Goal: Information Seeking & Learning: Learn about a topic

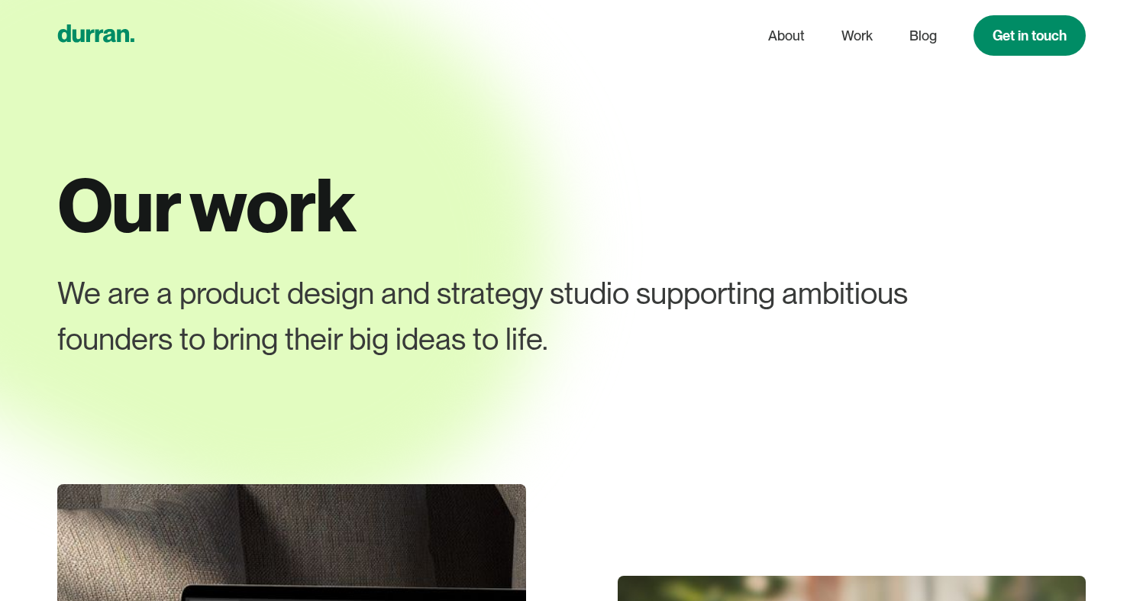
click at [87, 34] on icon "home" at bounding box center [96, 33] width 76 height 18
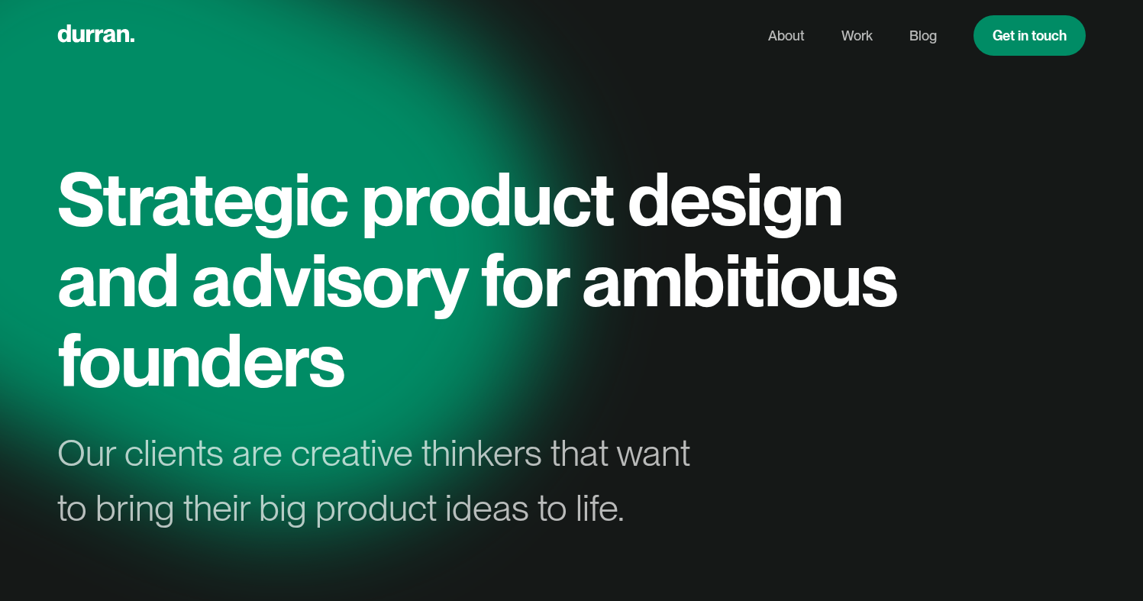
click at [372, 217] on h1 "Strategic product design and advisory for ambitious founders" at bounding box center [484, 280] width 855 height 242
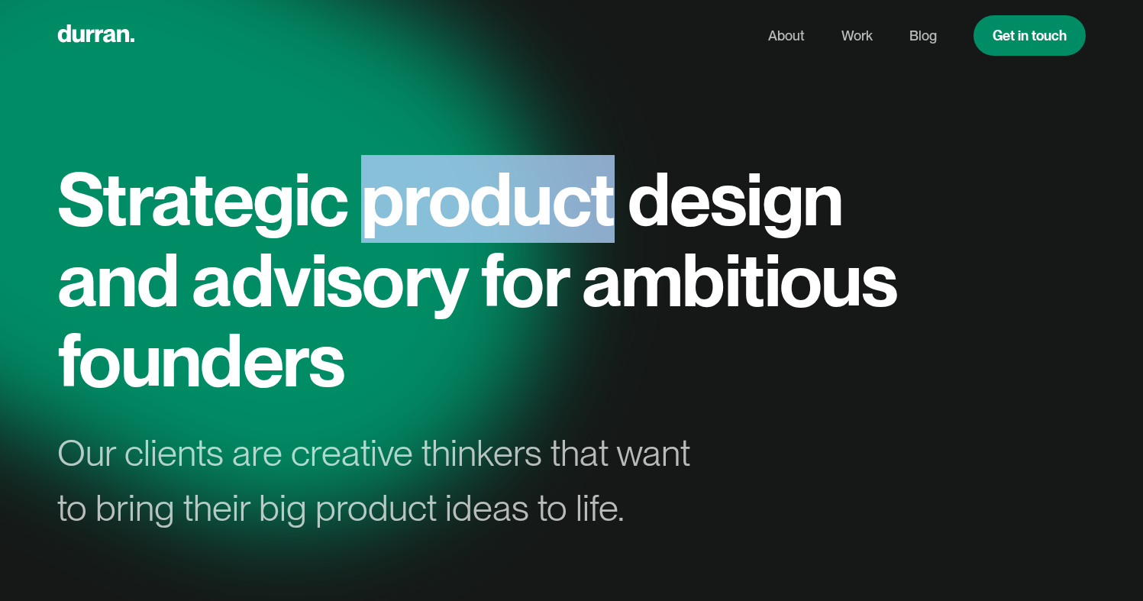
click at [372, 217] on h1 "Strategic product design and advisory for ambitious founders" at bounding box center [484, 280] width 855 height 242
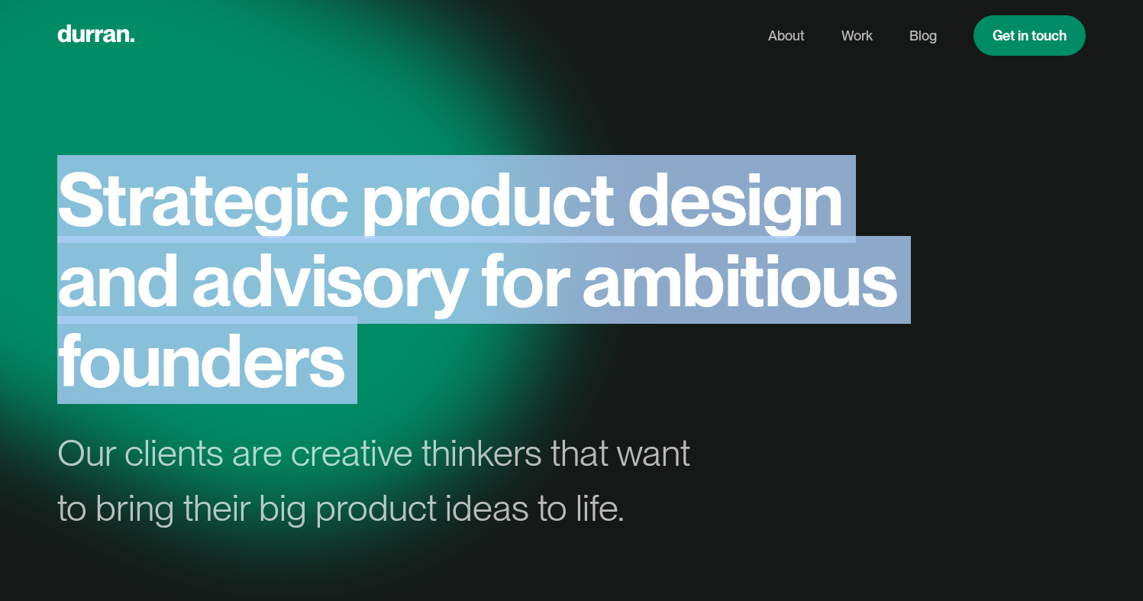
click at [372, 217] on h1 "Strategic product design and advisory for ambitious founders" at bounding box center [484, 280] width 855 height 242
click at [626, 383] on h1 "Strategic product design and advisory for ambitious founders" at bounding box center [484, 280] width 855 height 242
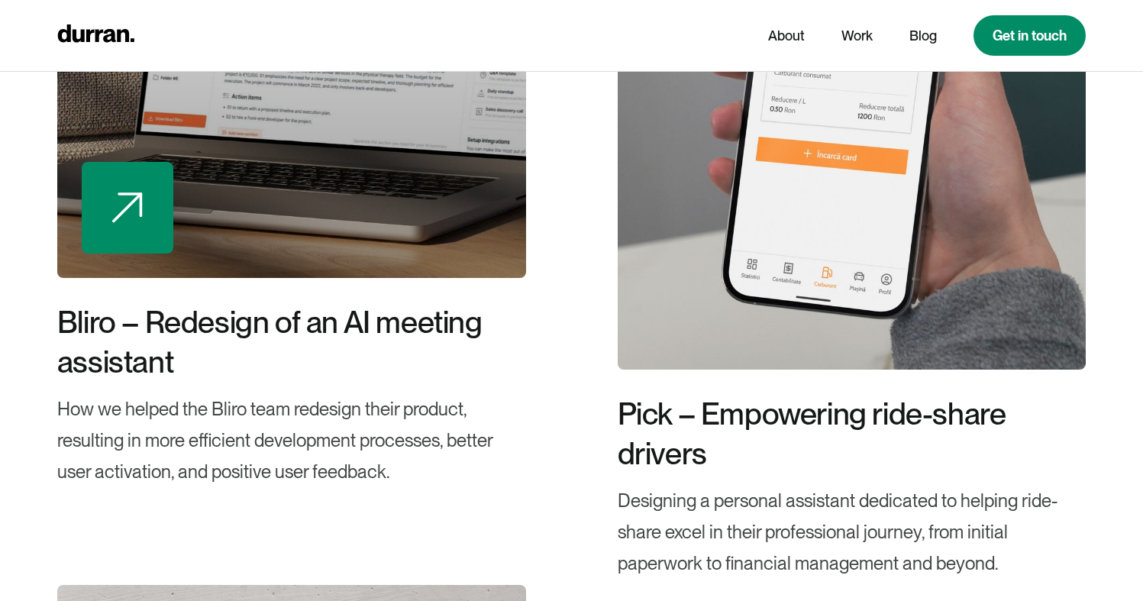
scroll to position [2928, 0]
click at [354, 208] on div at bounding box center [291, 18] width 469 height 519
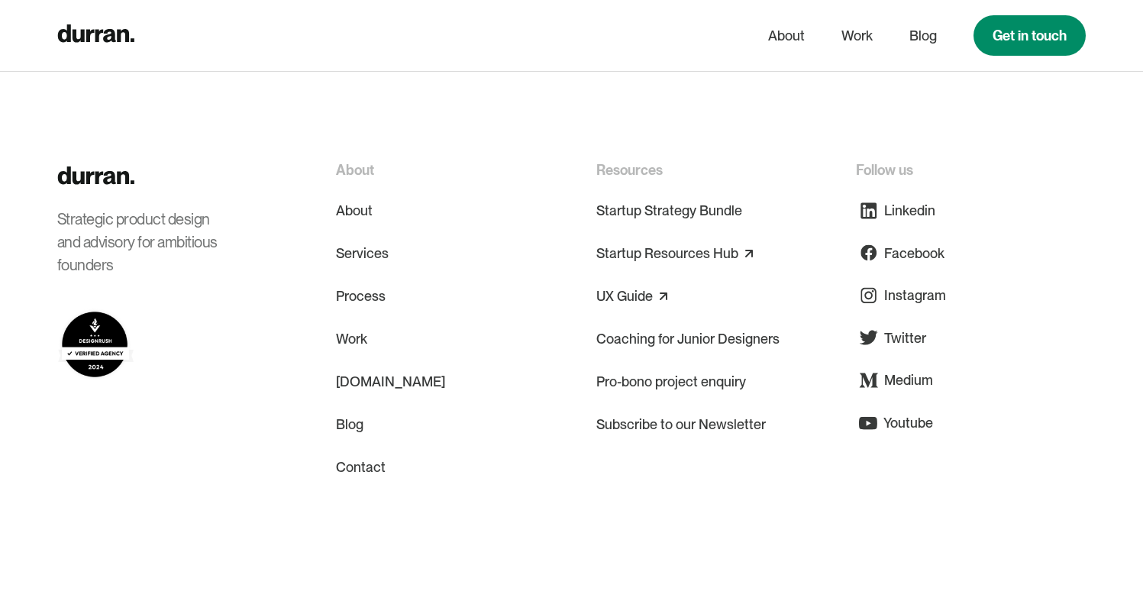
scroll to position [13286, 0]
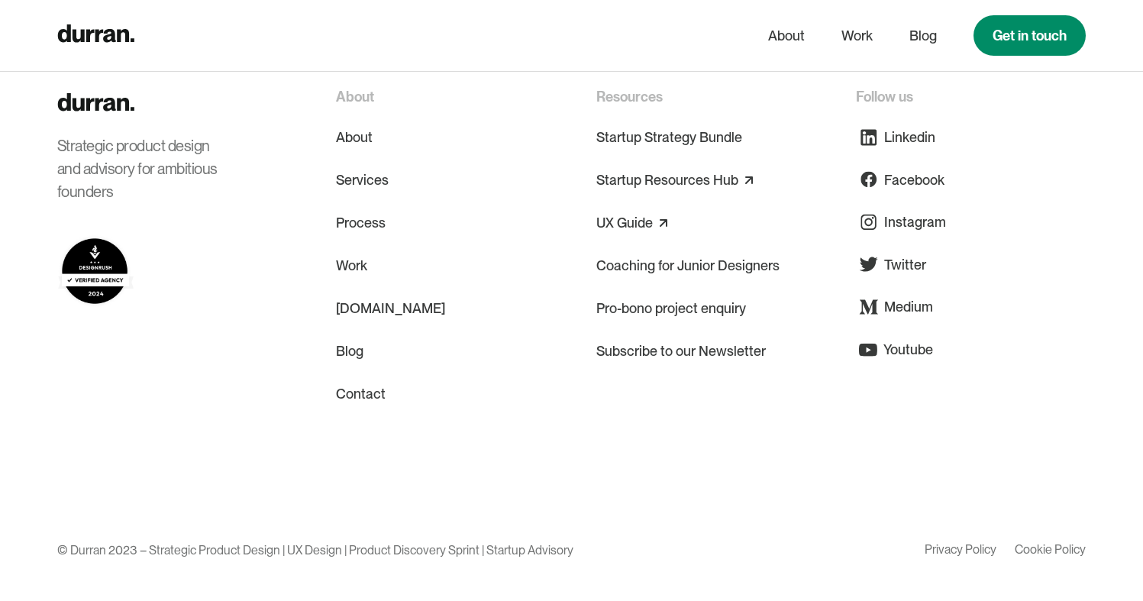
click at [558, 553] on div "© Durran 2023 – Strategic Product Design | UX Design | Product Discovery Sprint…" at bounding box center [315, 550] width 516 height 30
click at [558, 552] on div "© Durran 2023 – Strategic Product Design | UX Design | Product Discovery Sprint…" at bounding box center [315, 550] width 516 height 30
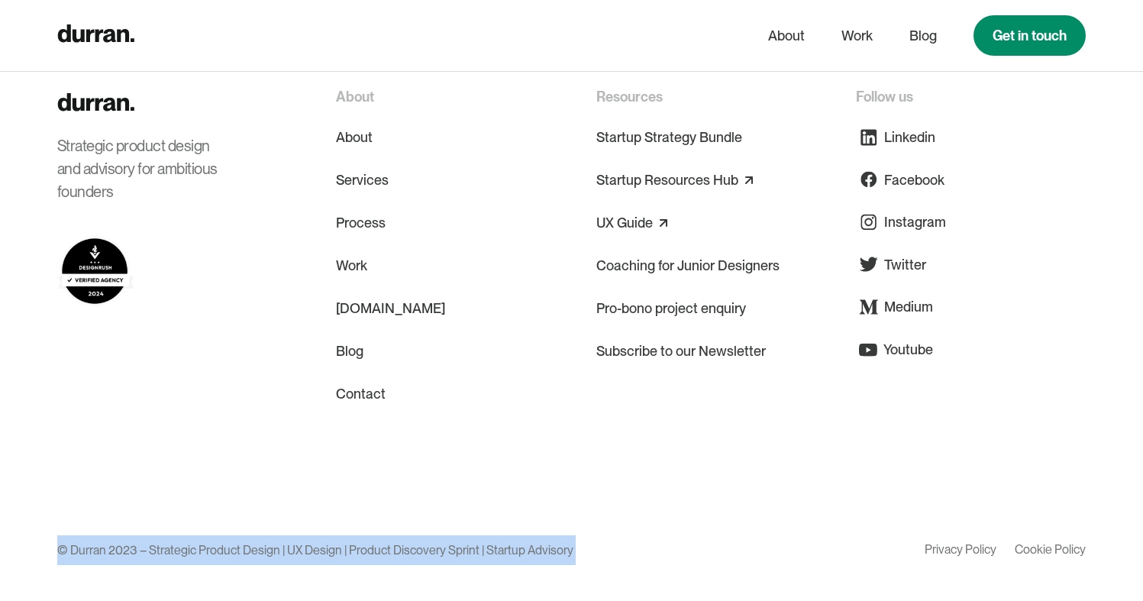
click at [558, 552] on div "© Durran 2023 – Strategic Product Design | UX Design | Product Discovery Sprint…" at bounding box center [315, 550] width 516 height 30
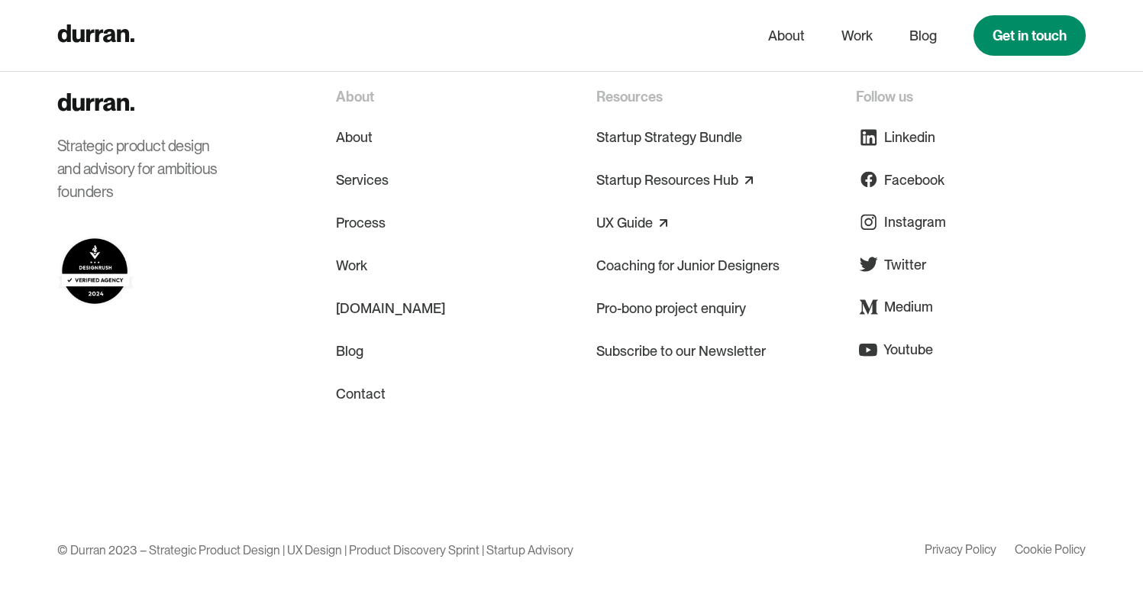
click at [545, 458] on div "Strategic product design and advisory for ambitious founders About About Servic…" at bounding box center [571, 310] width 1029 height 448
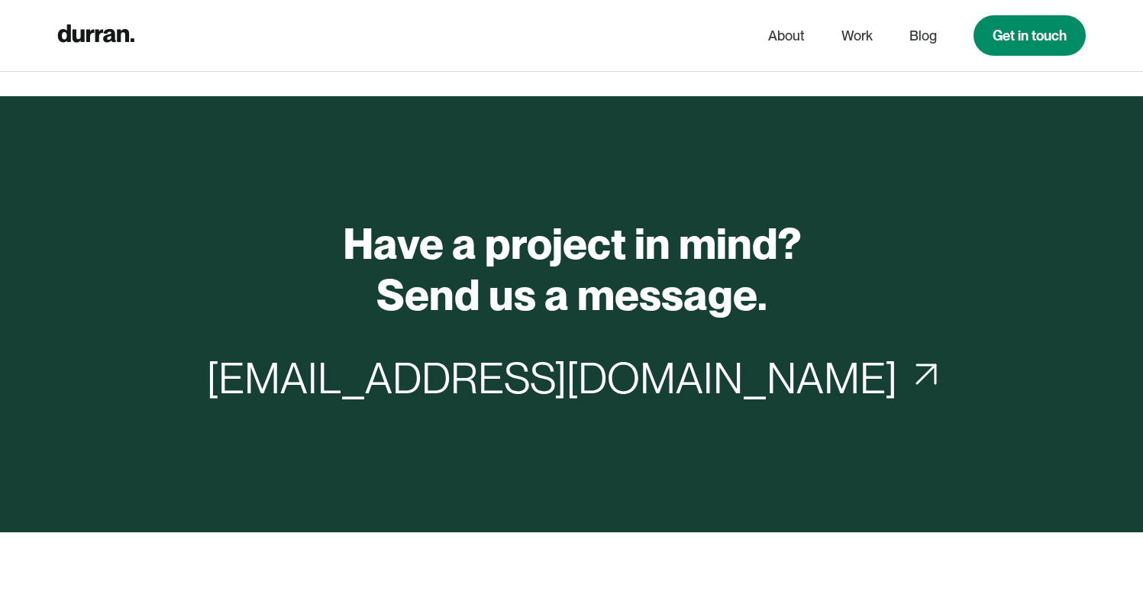
scroll to position [12707, 0]
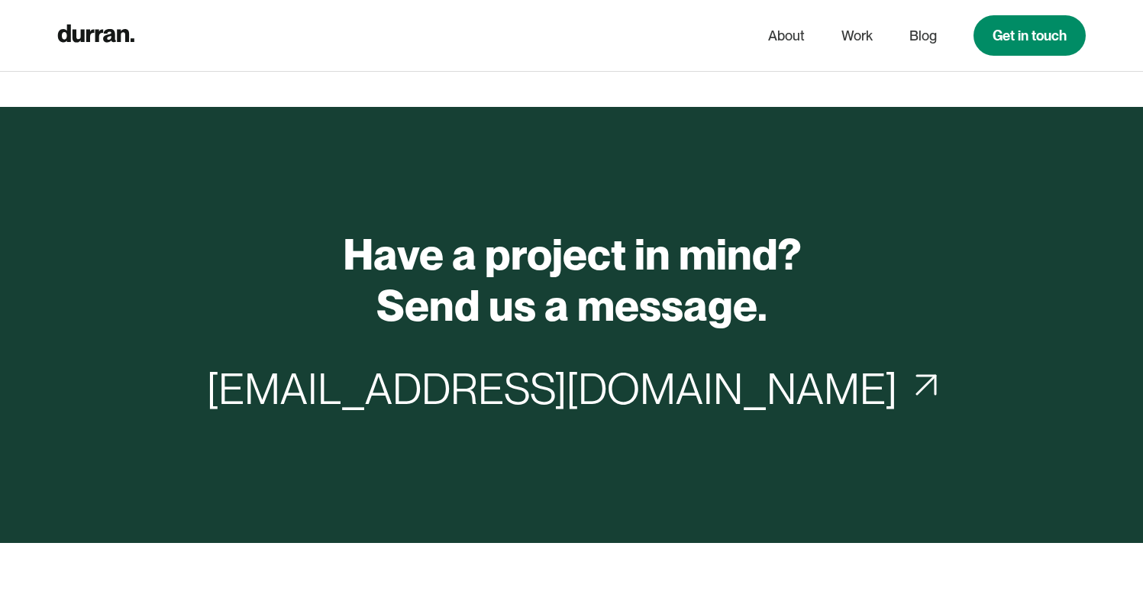
click at [551, 309] on h2 "Have a project in mind? Send us a message." at bounding box center [572, 280] width 458 height 102
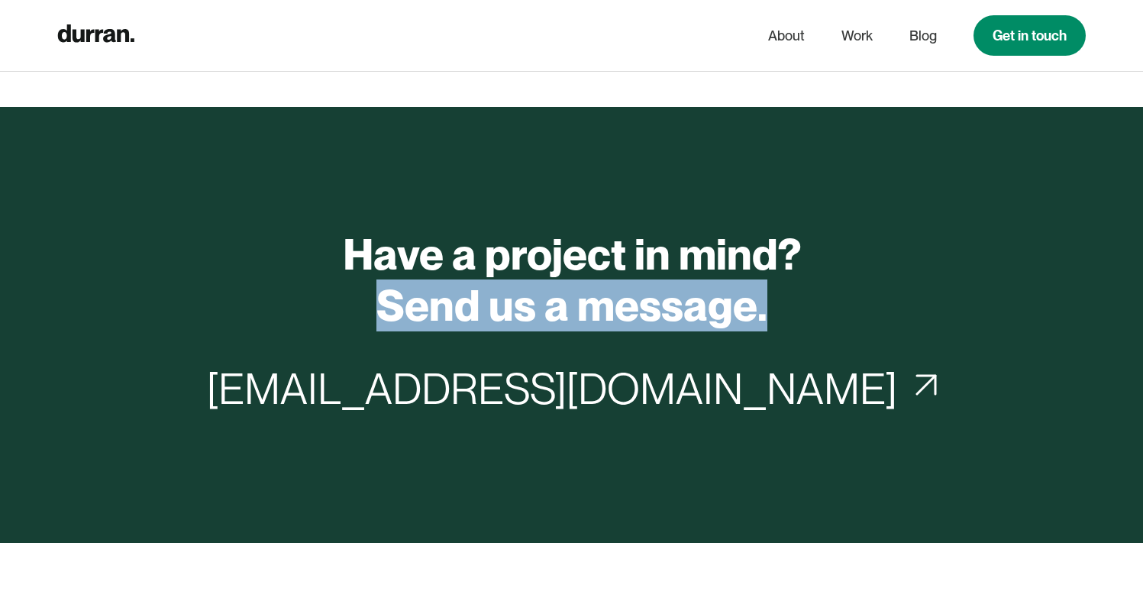
click at [551, 309] on h2 "Have a project in mind? Send us a message." at bounding box center [572, 280] width 458 height 102
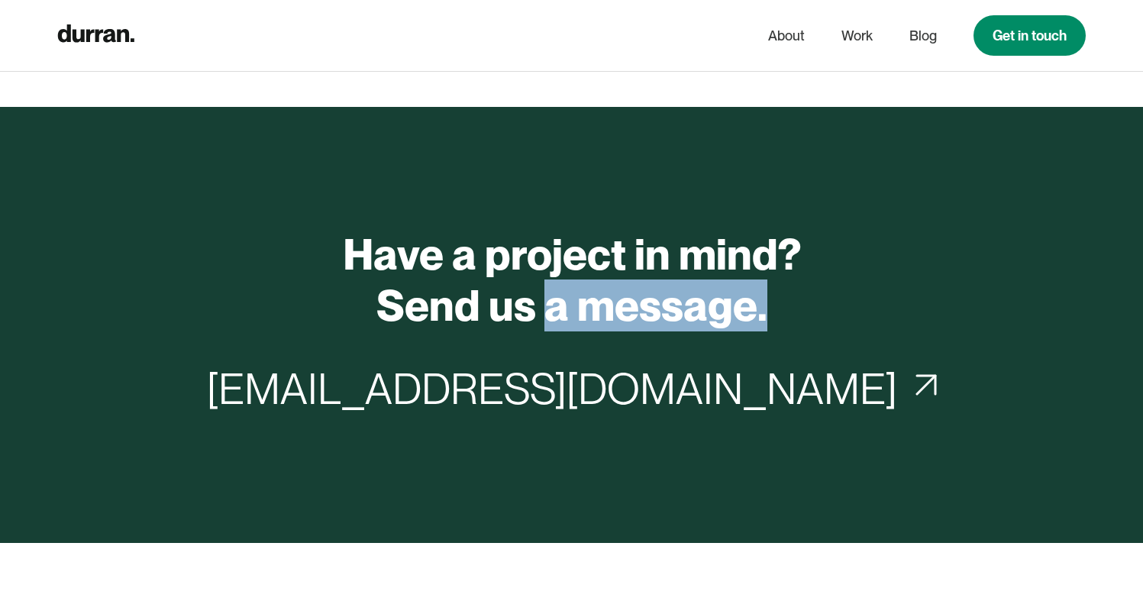
click at [551, 312] on h2 "Have a project in mind? Send us a message." at bounding box center [572, 280] width 458 height 102
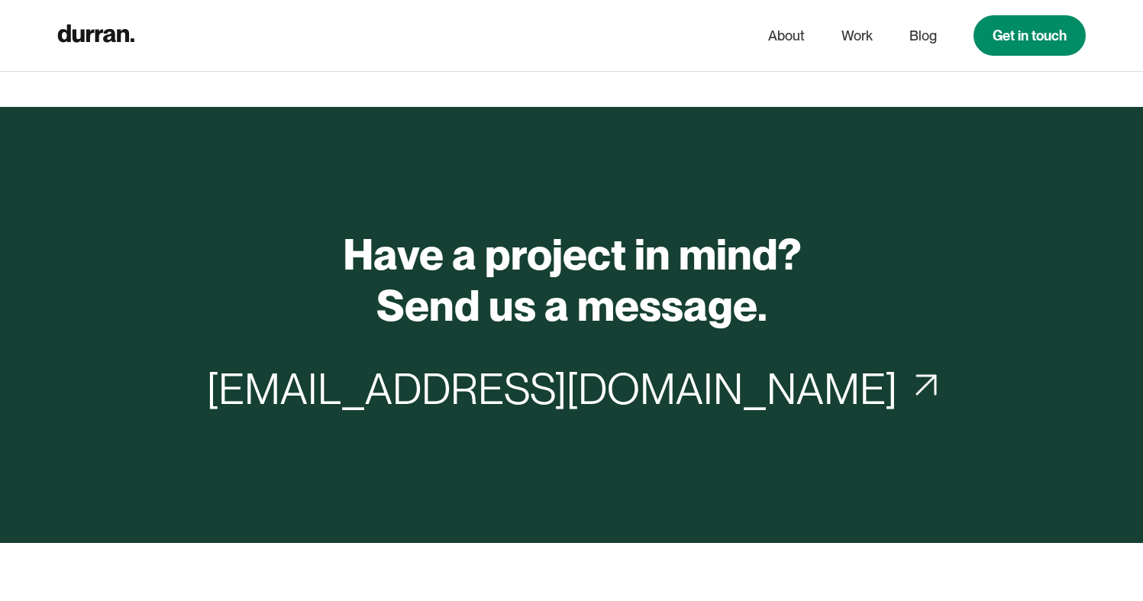
click at [524, 263] on h2 "Have a project in mind? Send us a message." at bounding box center [572, 280] width 458 height 102
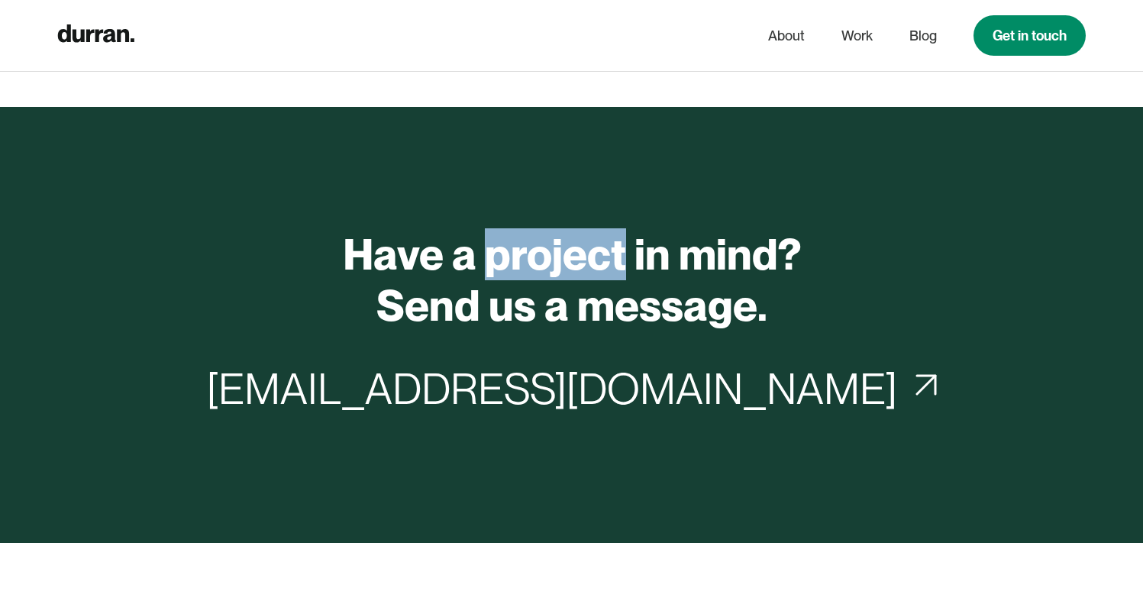
click at [524, 263] on h2 "Have a project in mind? Send us a message." at bounding box center [572, 280] width 458 height 102
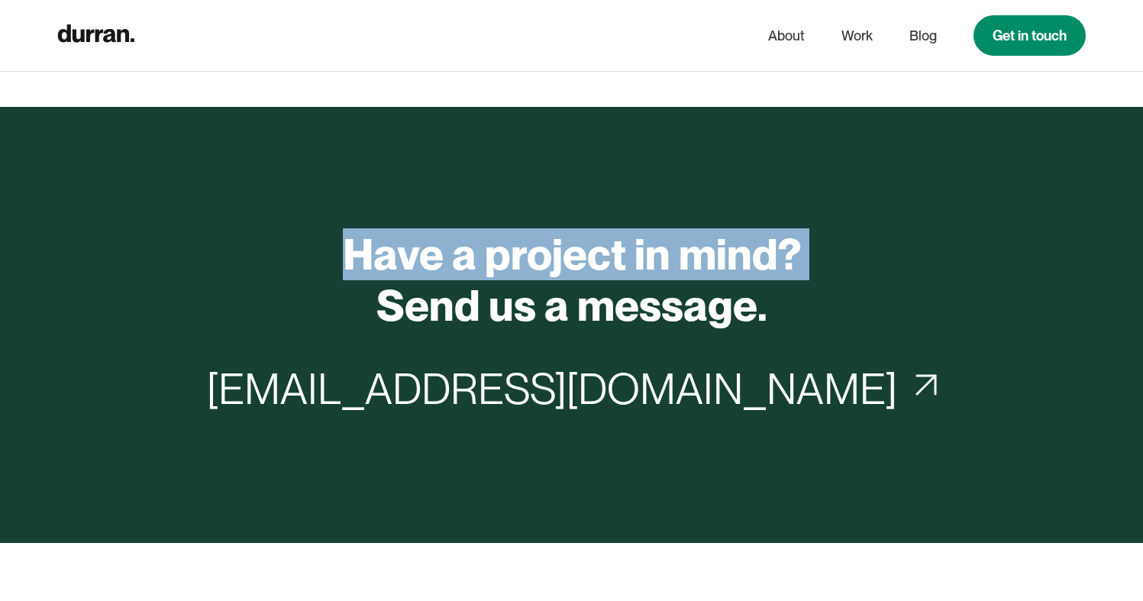
click at [524, 263] on h2 "Have a project in mind? Send us a message." at bounding box center [572, 280] width 458 height 102
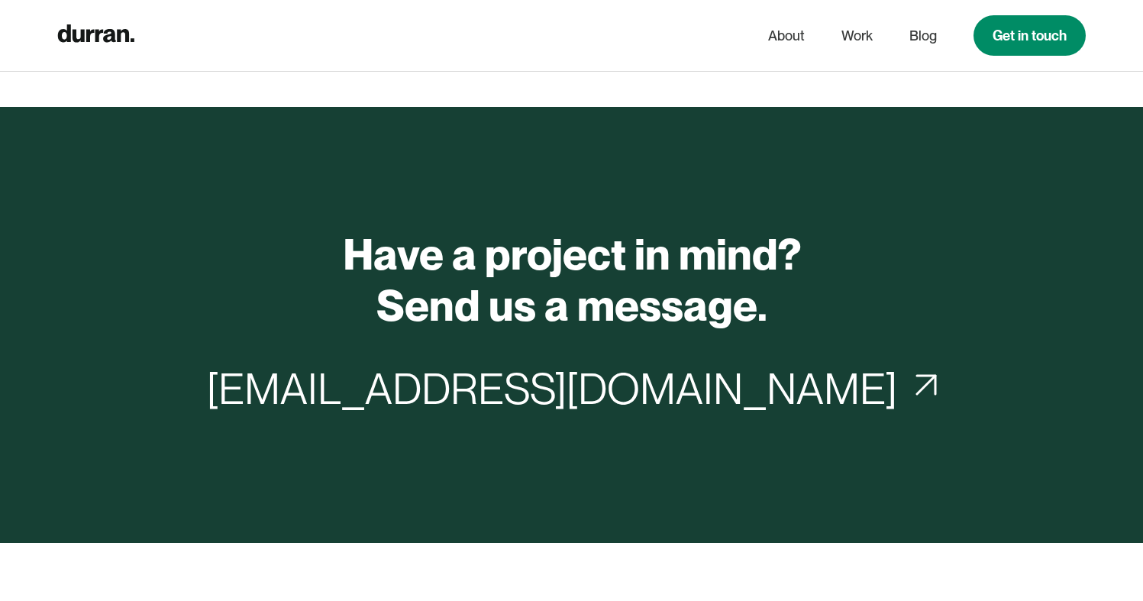
click at [565, 292] on h2 "Have a project in mind? Send us a message." at bounding box center [572, 280] width 458 height 102
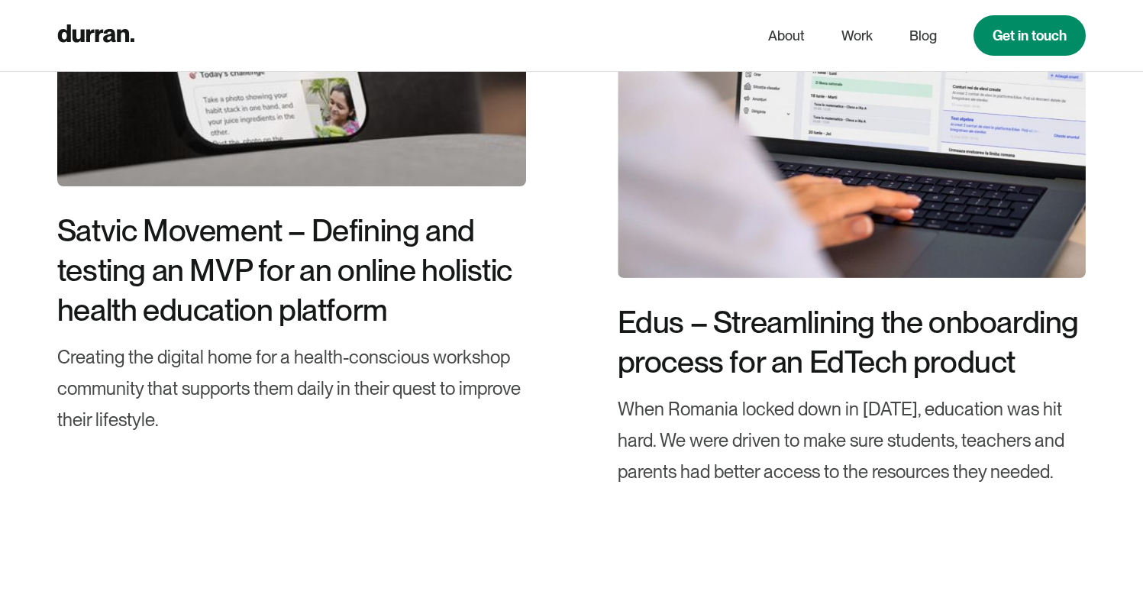
scroll to position [12178, 0]
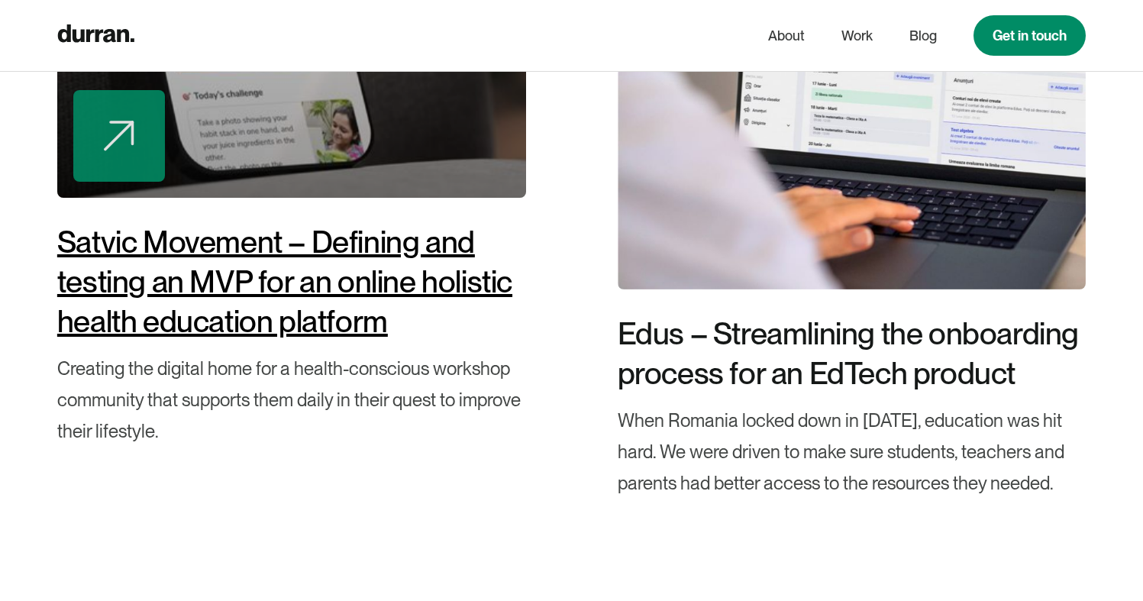
click at [445, 282] on div "Satvic Movement – Defining and testing an MVP for an online holistic health edu…" at bounding box center [291, 281] width 469 height 119
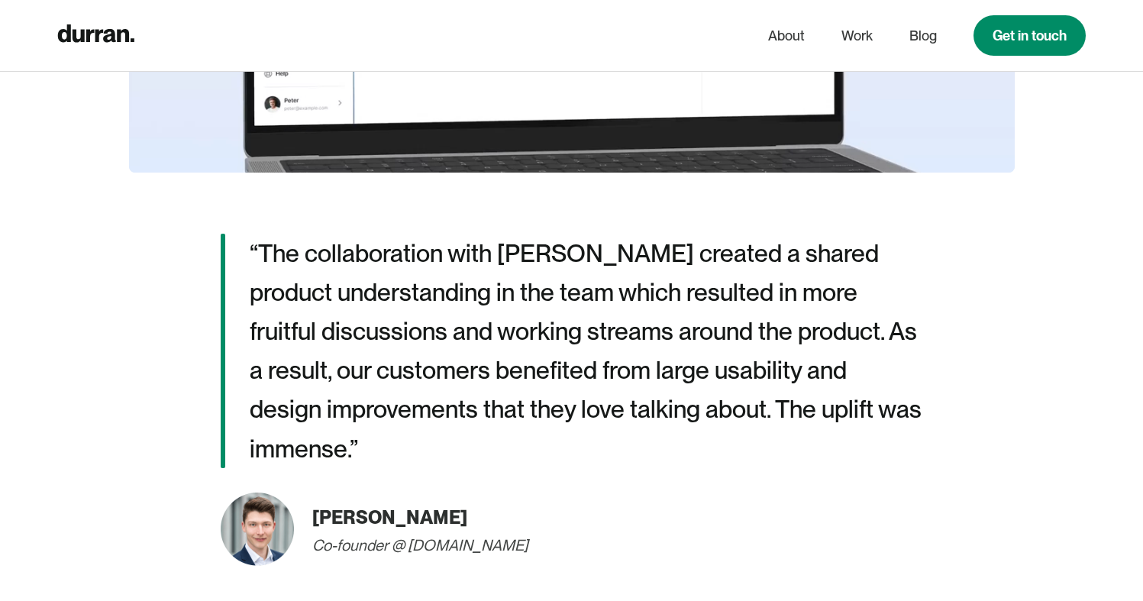
scroll to position [3010, 0]
